Goal: Check status: Check status

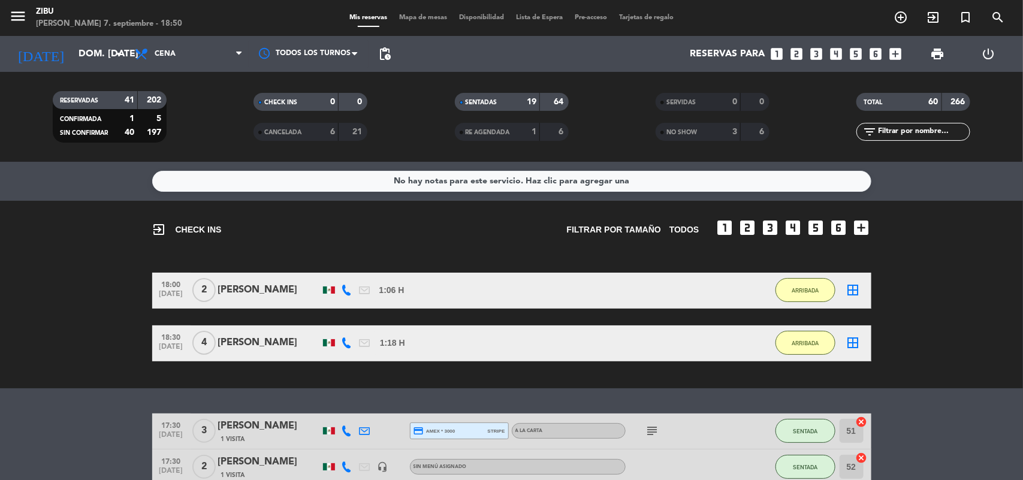
click at [40, 359] on bookings-row "18:00 [DATE] 2 [PERSON_NAME] 1:06 H / 10:52 H sms ARRIBADA border_all 18:30 [DA…" at bounding box center [511, 317] width 1023 height 89
click at [72, 65] on input "dom. [DATE]" at bounding box center [135, 54] width 126 height 23
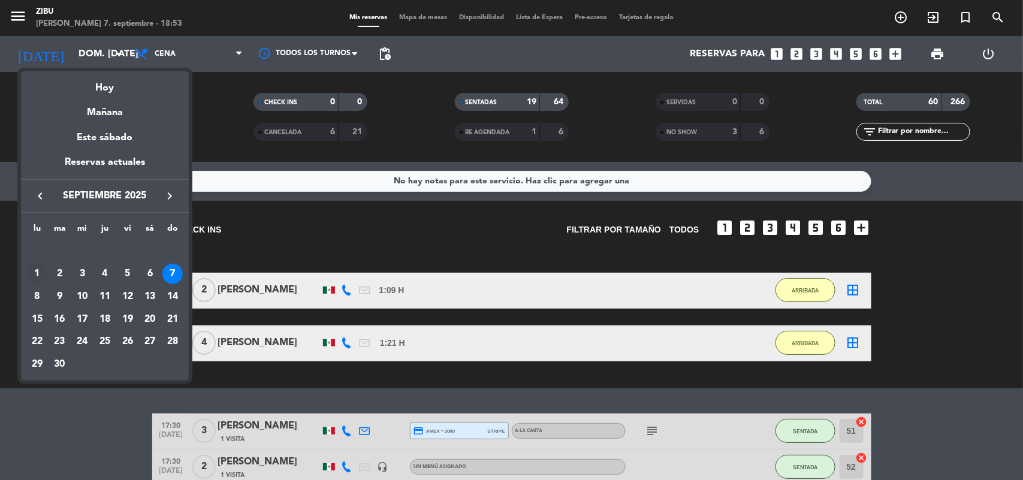
click at [32, 270] on div "1" at bounding box center [37, 274] width 20 height 20
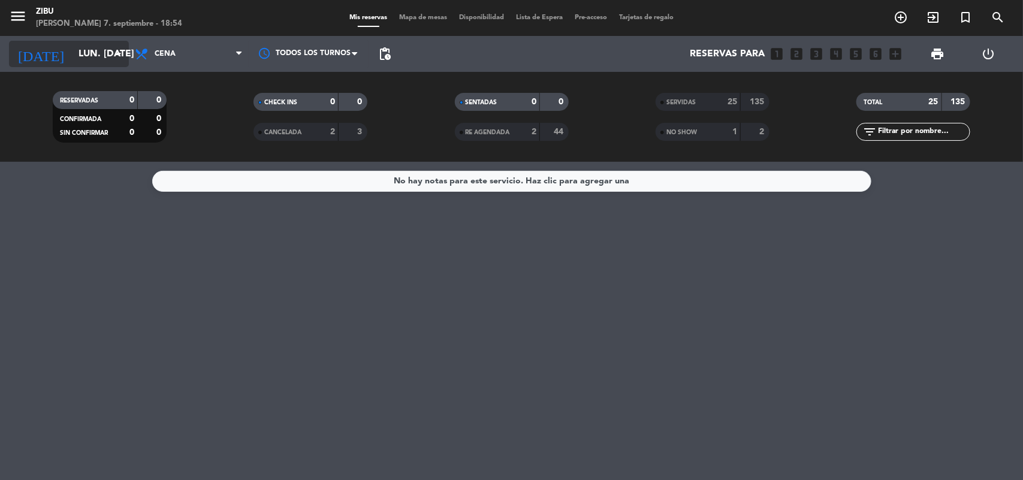
click at [82, 58] on input "lun. [DATE]" at bounding box center [135, 54] width 126 height 23
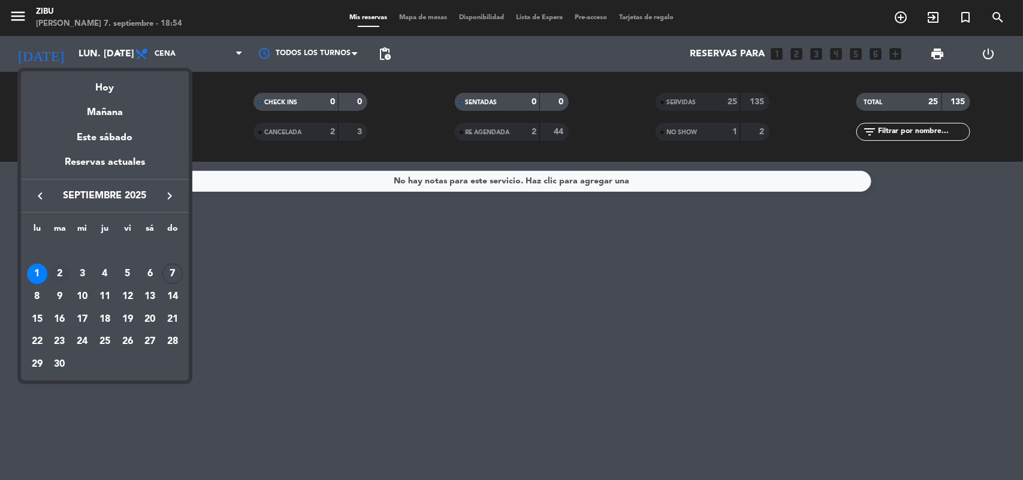
click at [58, 268] on div "2" at bounding box center [60, 274] width 20 height 20
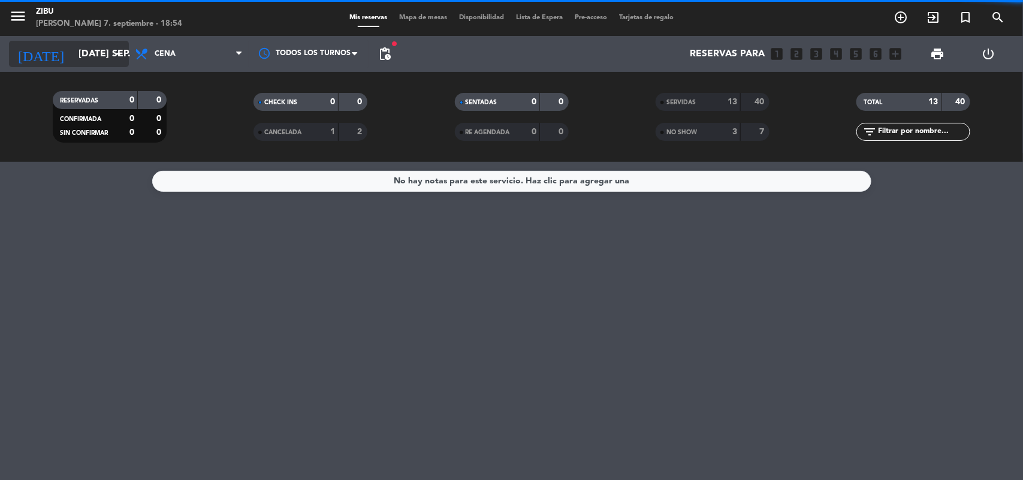
click at [80, 41] on div "[DATE] [DATE] sep. arrow_drop_down" at bounding box center [69, 54] width 120 height 26
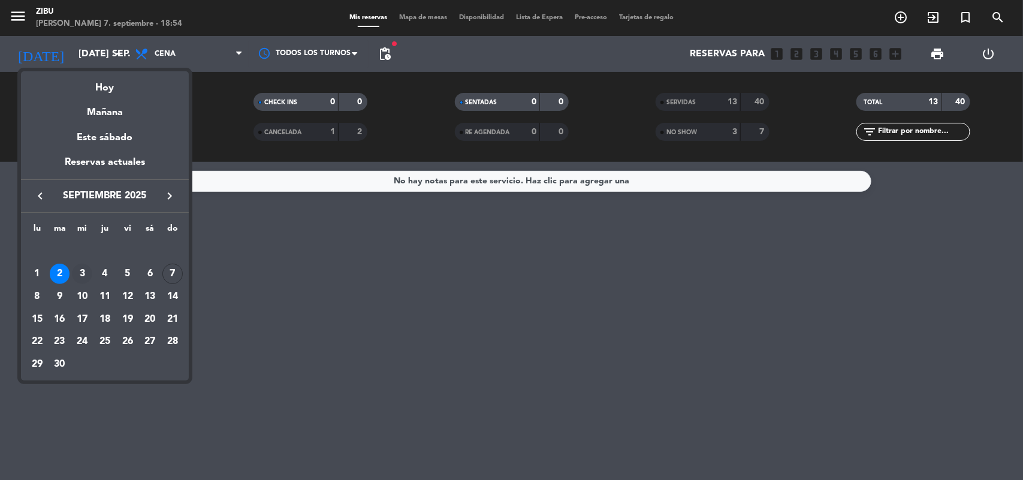
click at [81, 270] on div "3" at bounding box center [82, 274] width 20 height 20
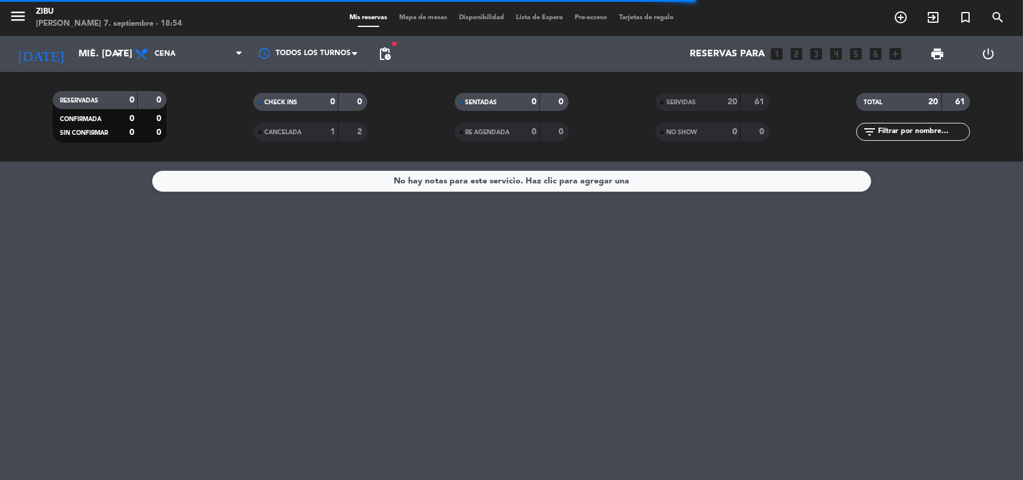
click at [76, 68] on div "[DATE] mié. [DATE] arrow_drop_down" at bounding box center [69, 54] width 120 height 36
click at [73, 60] on input "mié. [DATE]" at bounding box center [135, 54] width 126 height 23
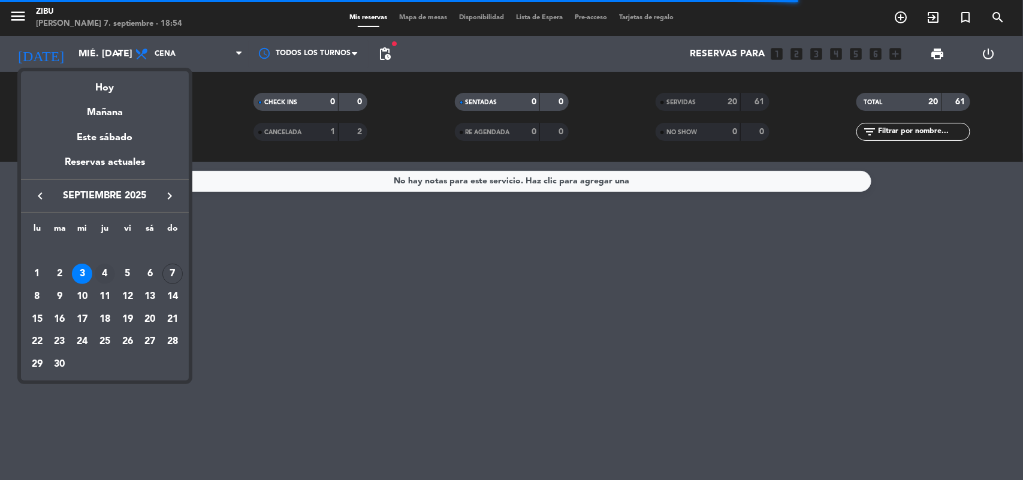
click at [106, 273] on div "4" at bounding box center [105, 274] width 20 height 20
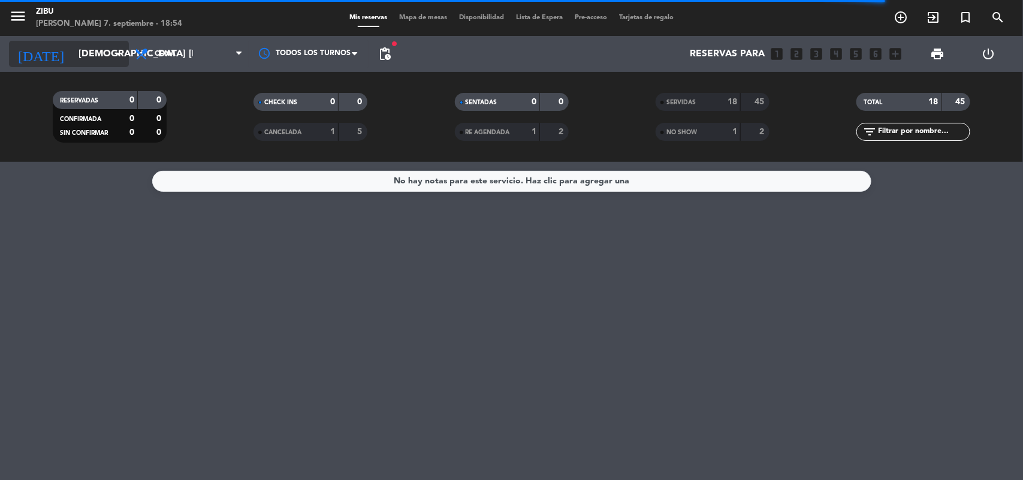
click at [72, 52] on input "[DEMOGRAPHIC_DATA] [DATE]" at bounding box center [135, 54] width 126 height 23
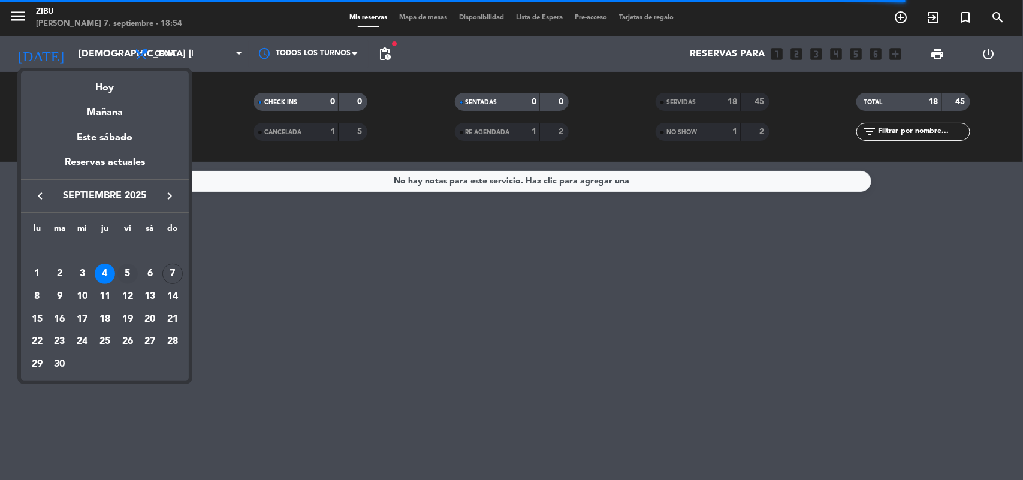
click at [126, 271] on div "5" at bounding box center [127, 274] width 20 height 20
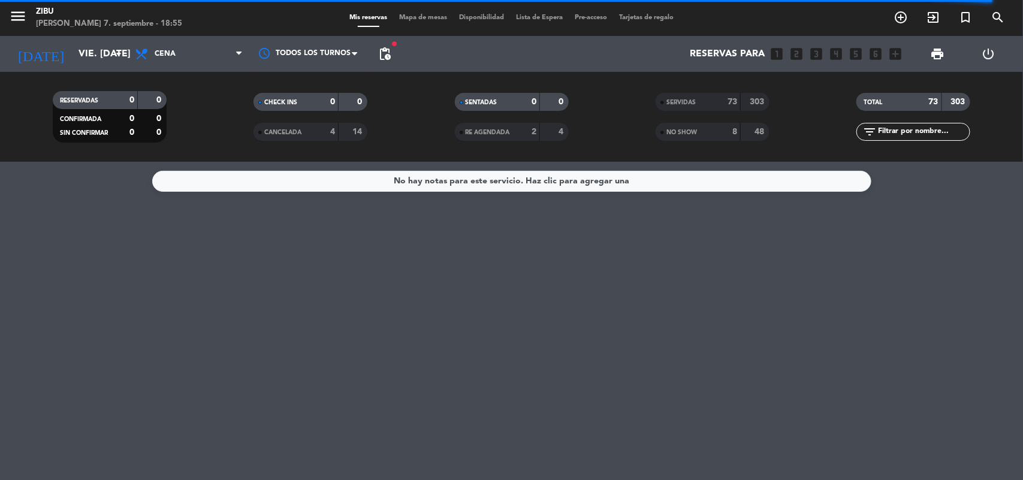
click at [68, 38] on div "[DATE] vie. [DATE] arrow_drop_down" at bounding box center [69, 54] width 120 height 36
click at [72, 64] on input "vie. [DATE]" at bounding box center [135, 54] width 126 height 23
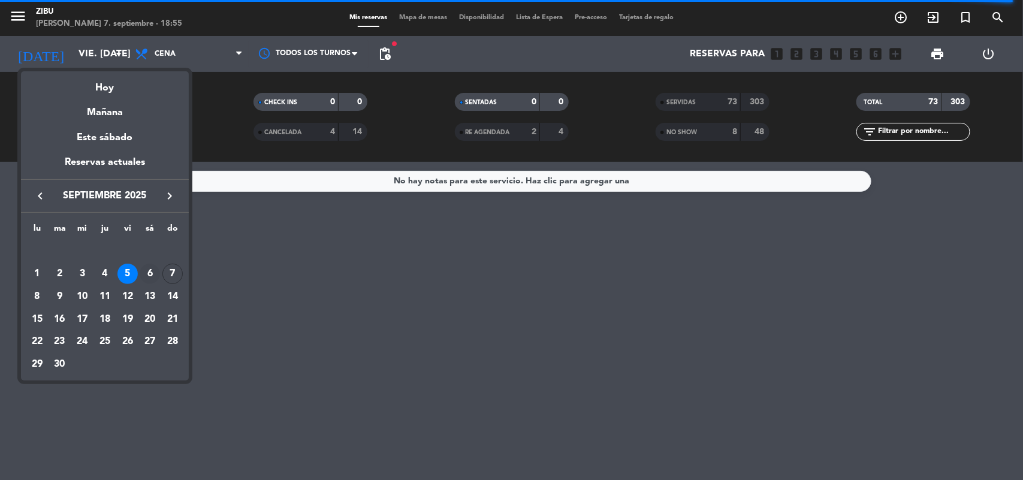
click at [151, 268] on div "6" at bounding box center [150, 274] width 20 height 20
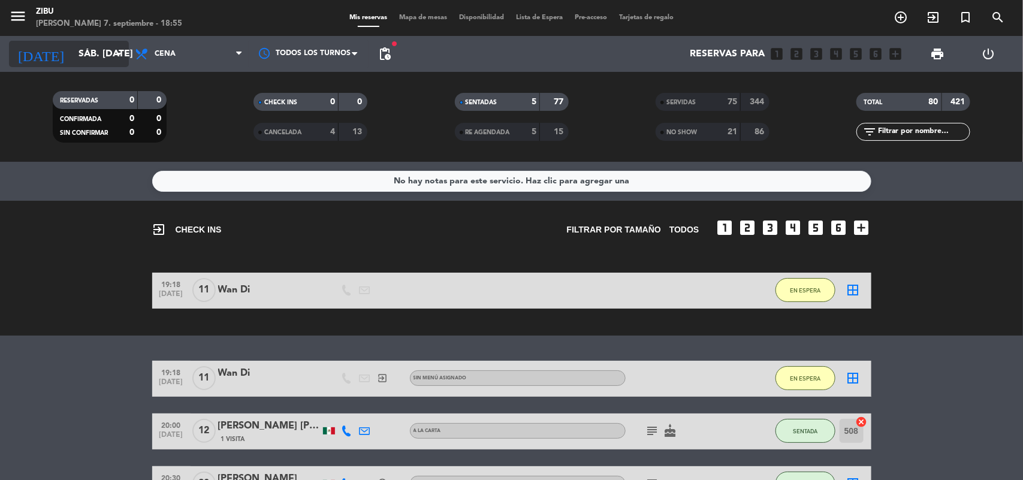
click at [78, 52] on input "sáb. [DATE]" at bounding box center [135, 54] width 126 height 23
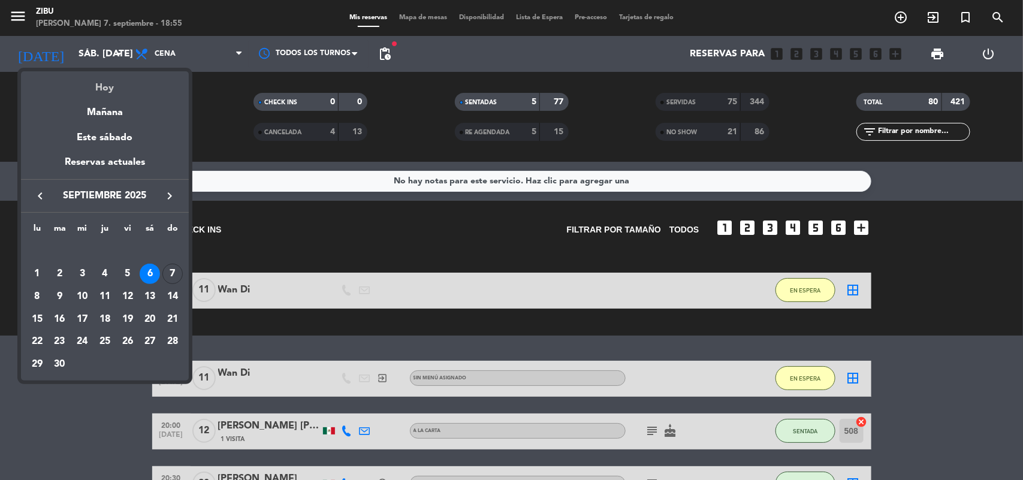
click at [103, 84] on div "Hoy" at bounding box center [105, 83] width 168 height 25
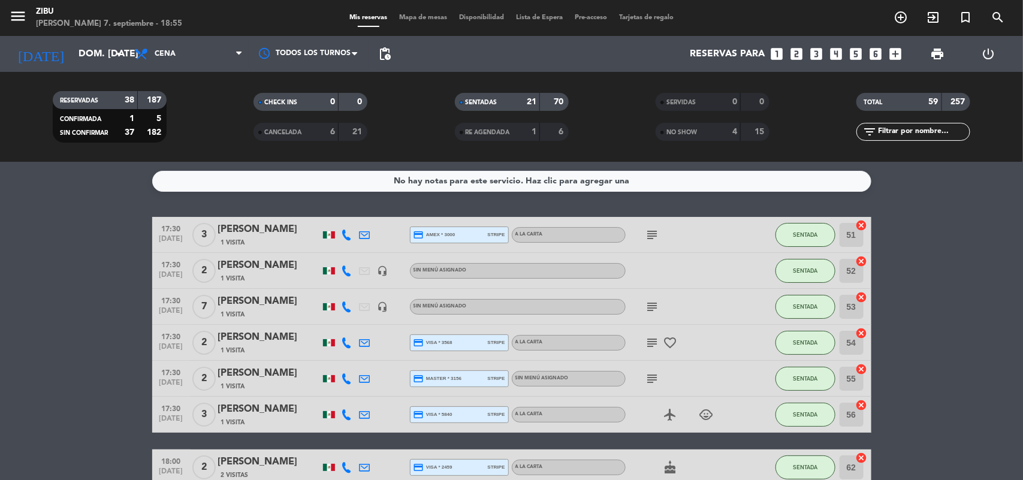
drag, startPoint x: 103, startPoint y: 84, endPoint x: 0, endPoint y: 36, distance: 113.6
click at [0, 36] on div "menu Zibu [PERSON_NAME] 7. septiembre - 18:55 Mis reservas Mapa de mesas Dispon…" at bounding box center [511, 81] width 1023 height 162
click at [72, 49] on input "dom. [DATE]" at bounding box center [135, 54] width 126 height 23
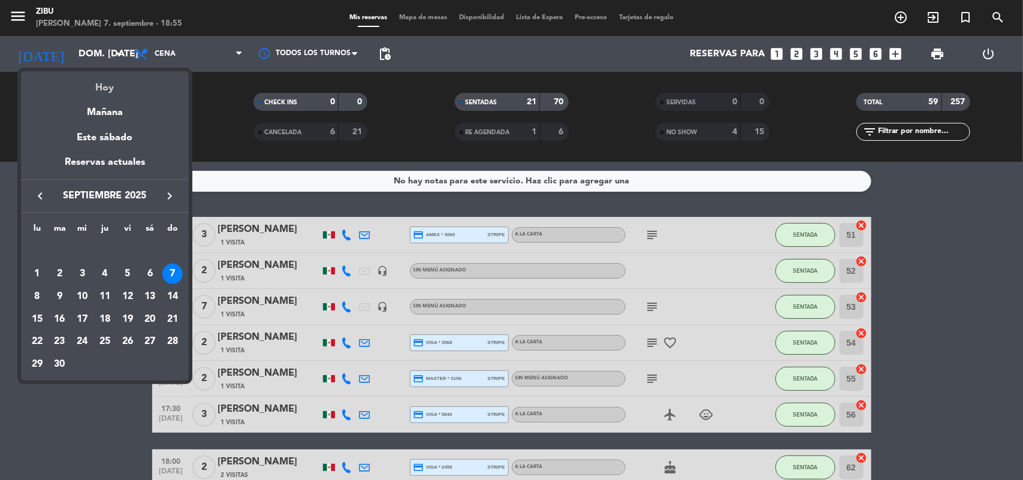
click at [98, 90] on div "Hoy" at bounding box center [105, 83] width 168 height 25
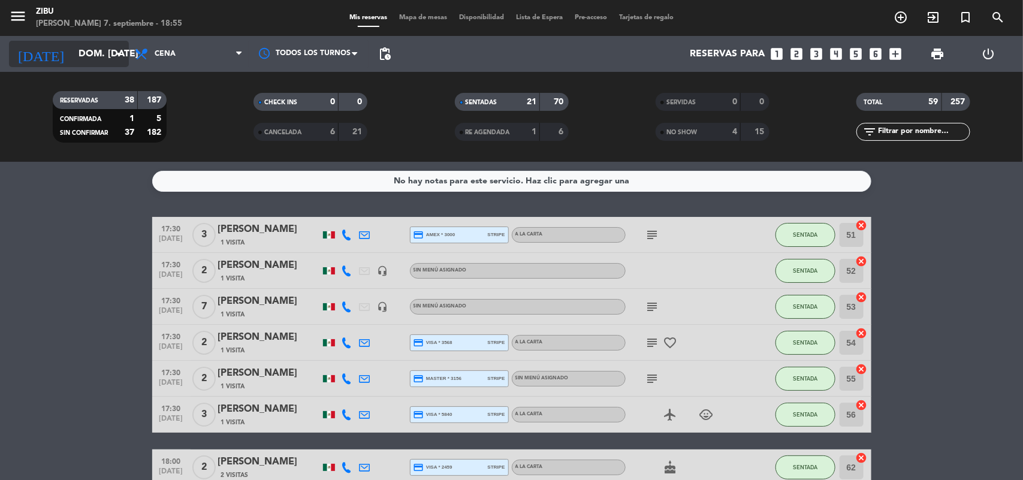
click at [78, 43] on input "dom. [DATE]" at bounding box center [135, 54] width 126 height 23
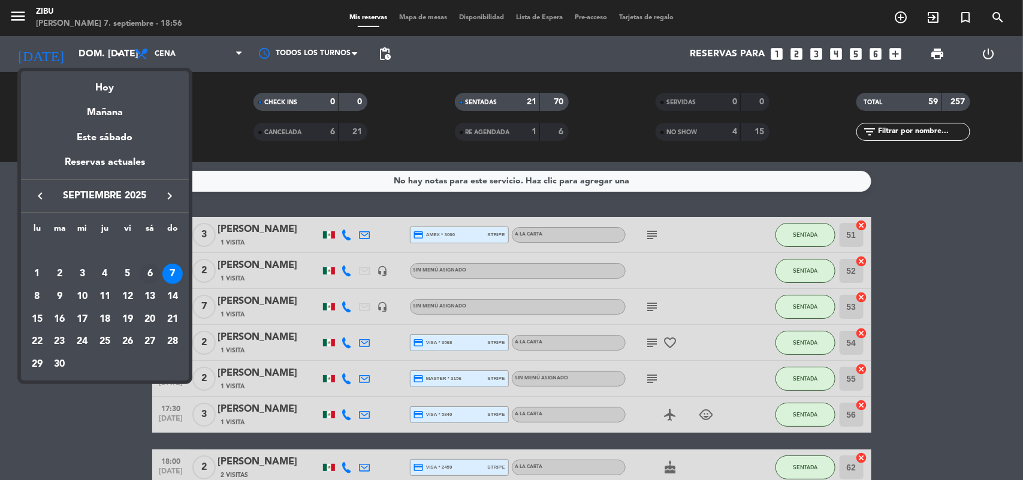
click at [148, 270] on div "6" at bounding box center [150, 274] width 20 height 20
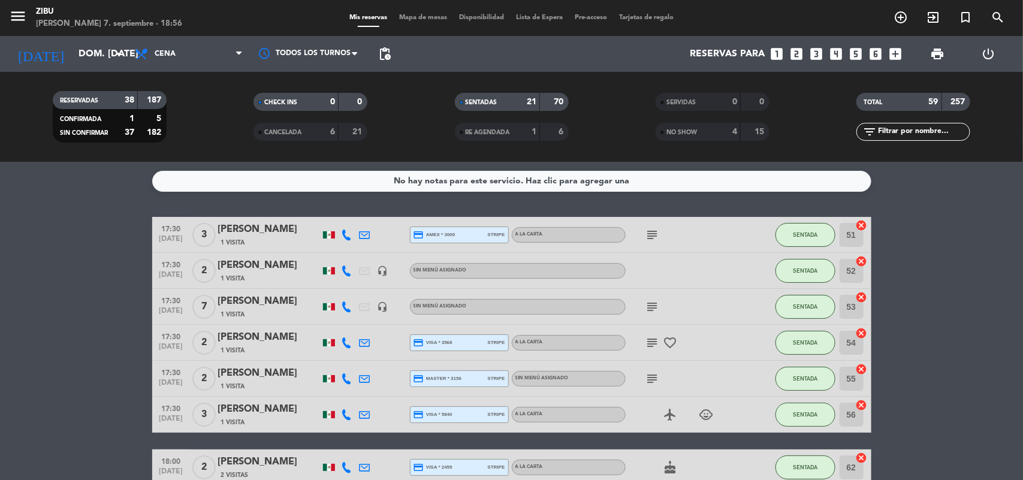
type input "sáb. [DATE]"
